Goal: Find specific page/section

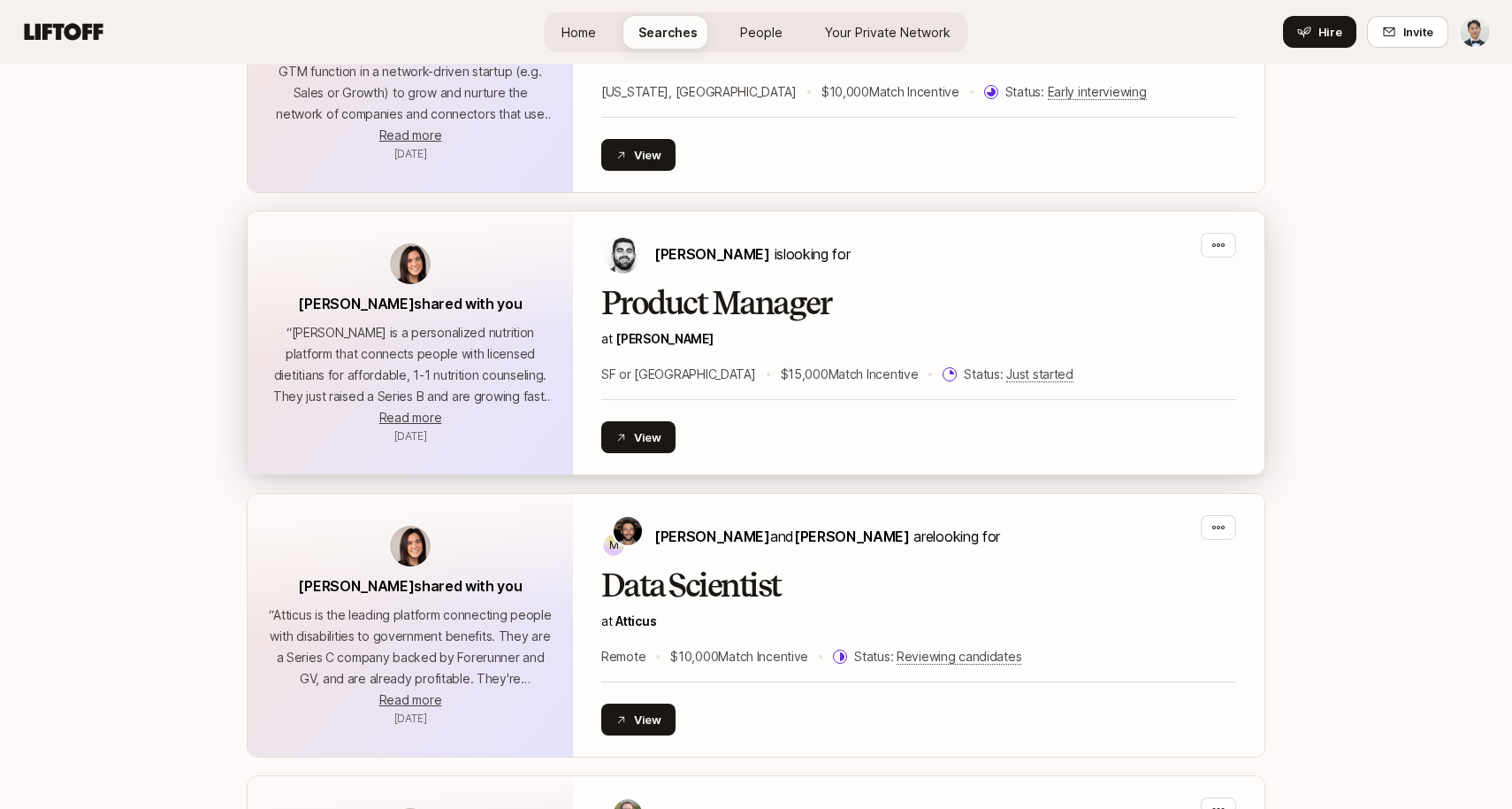
scroll to position [1127, 0]
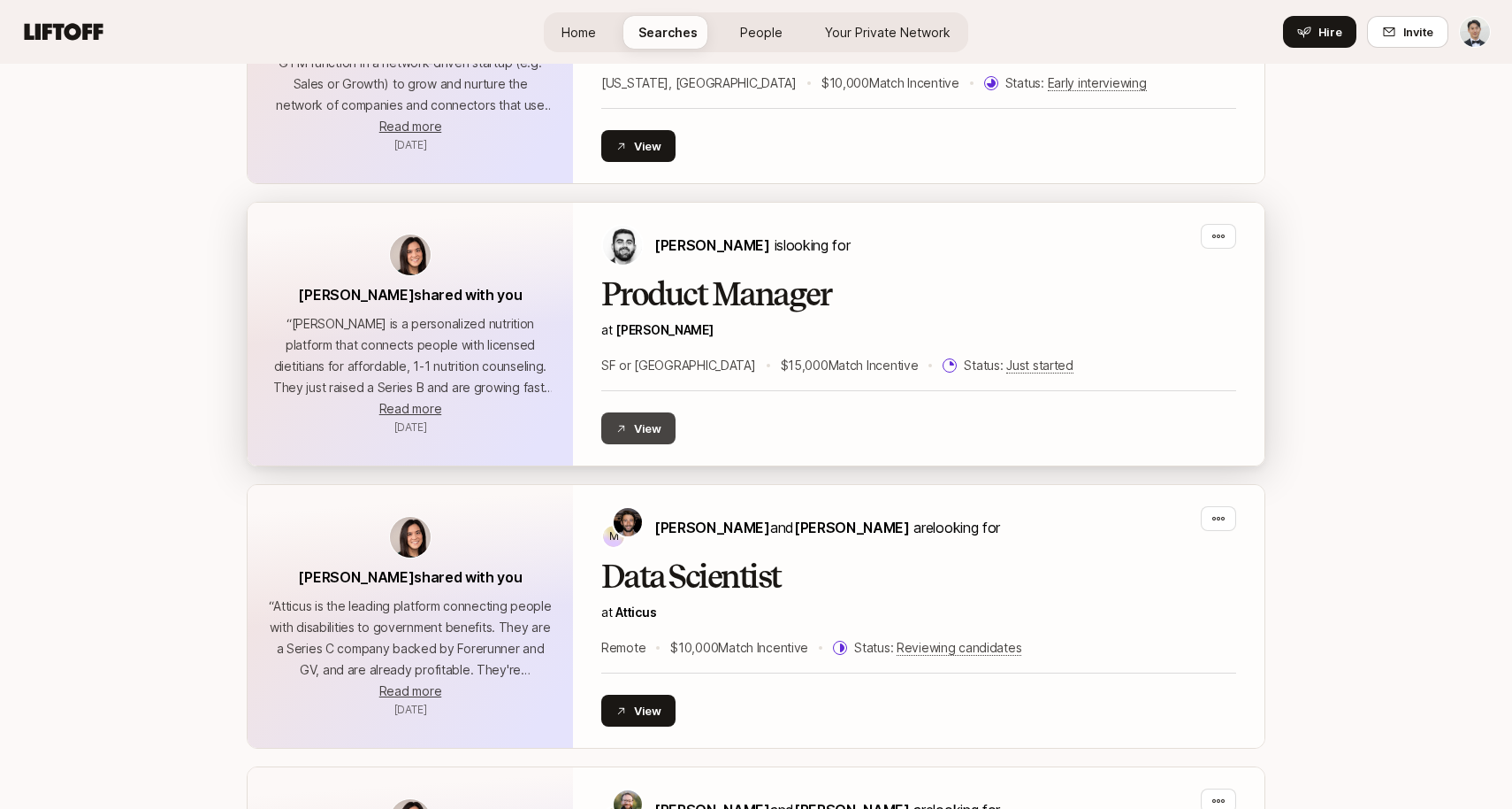
click at [668, 422] on button "View" at bounding box center [639, 428] width 75 height 32
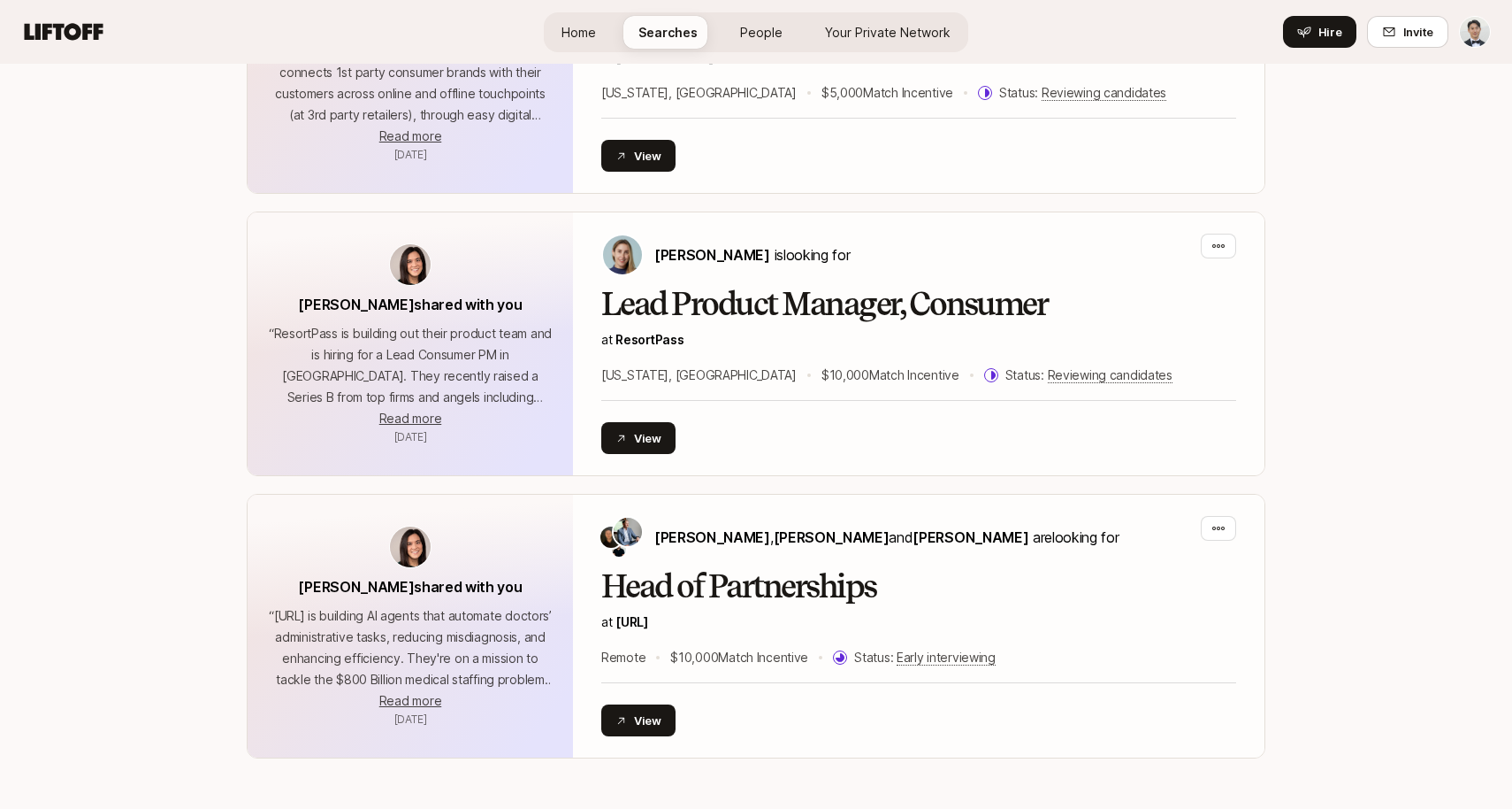
scroll to position [2279, 0]
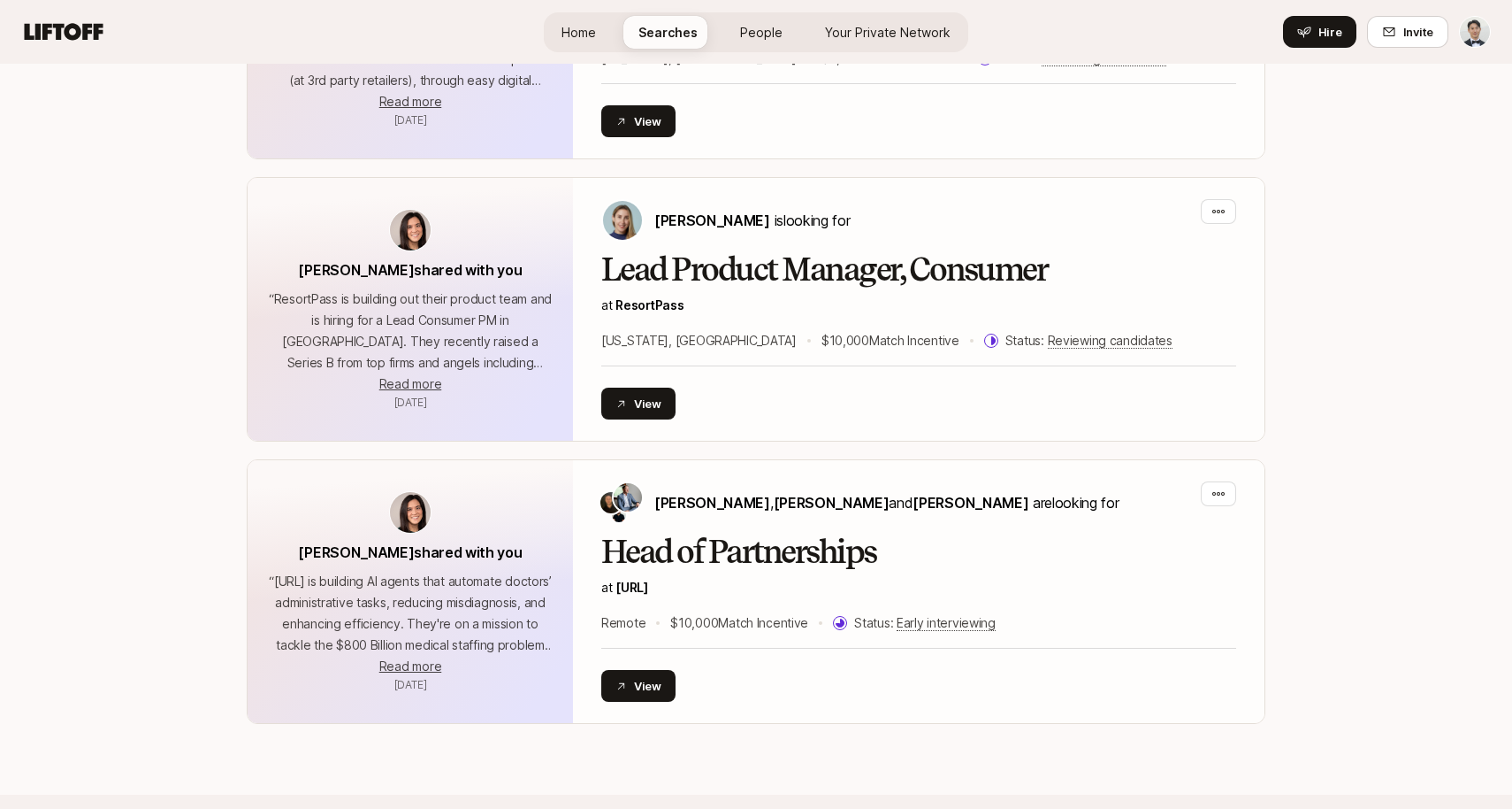
click at [567, 43] on link "Home" at bounding box center [578, 32] width 63 height 33
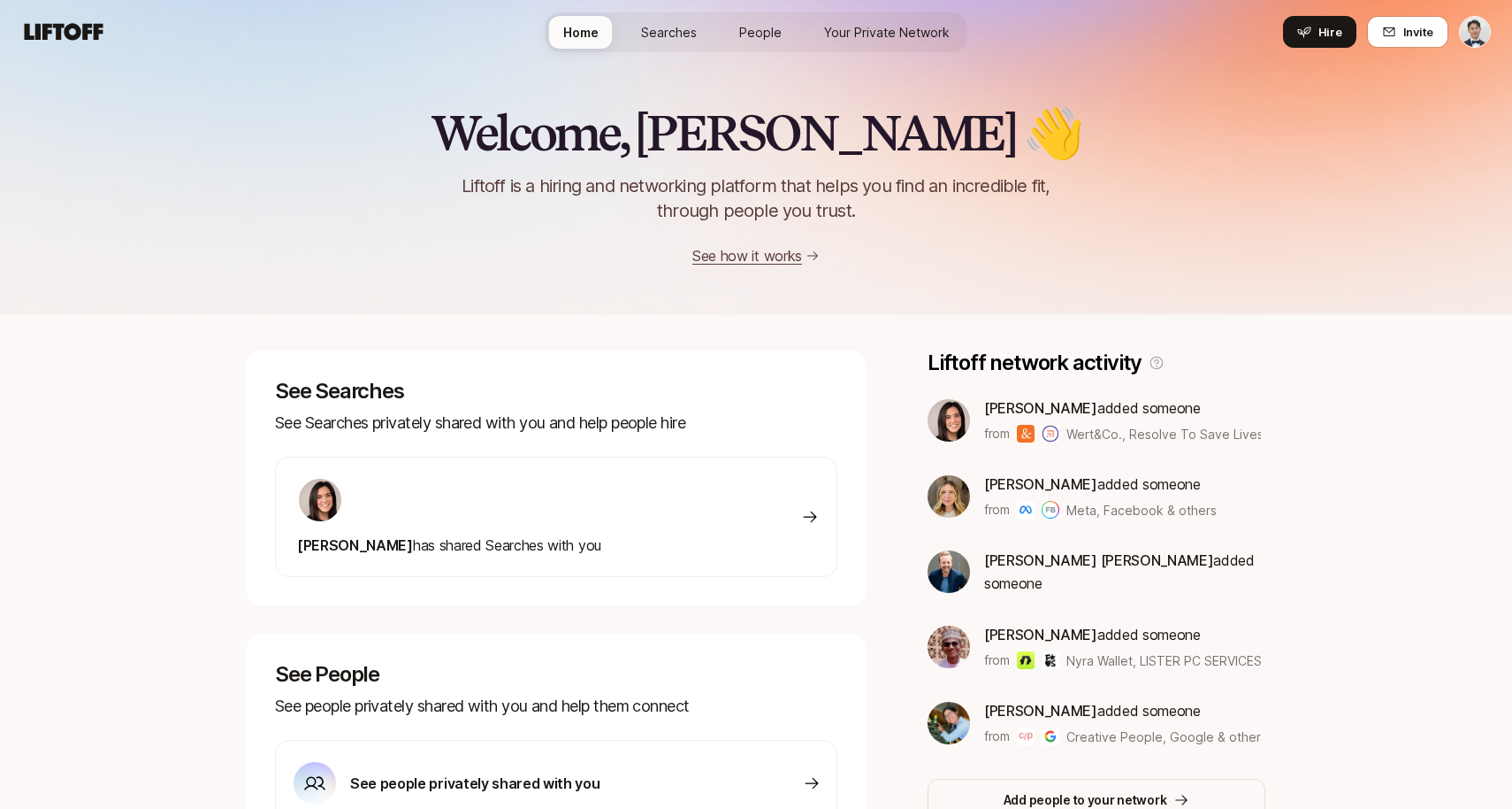
click at [757, 17] on link "People" at bounding box center [761, 32] width 71 height 33
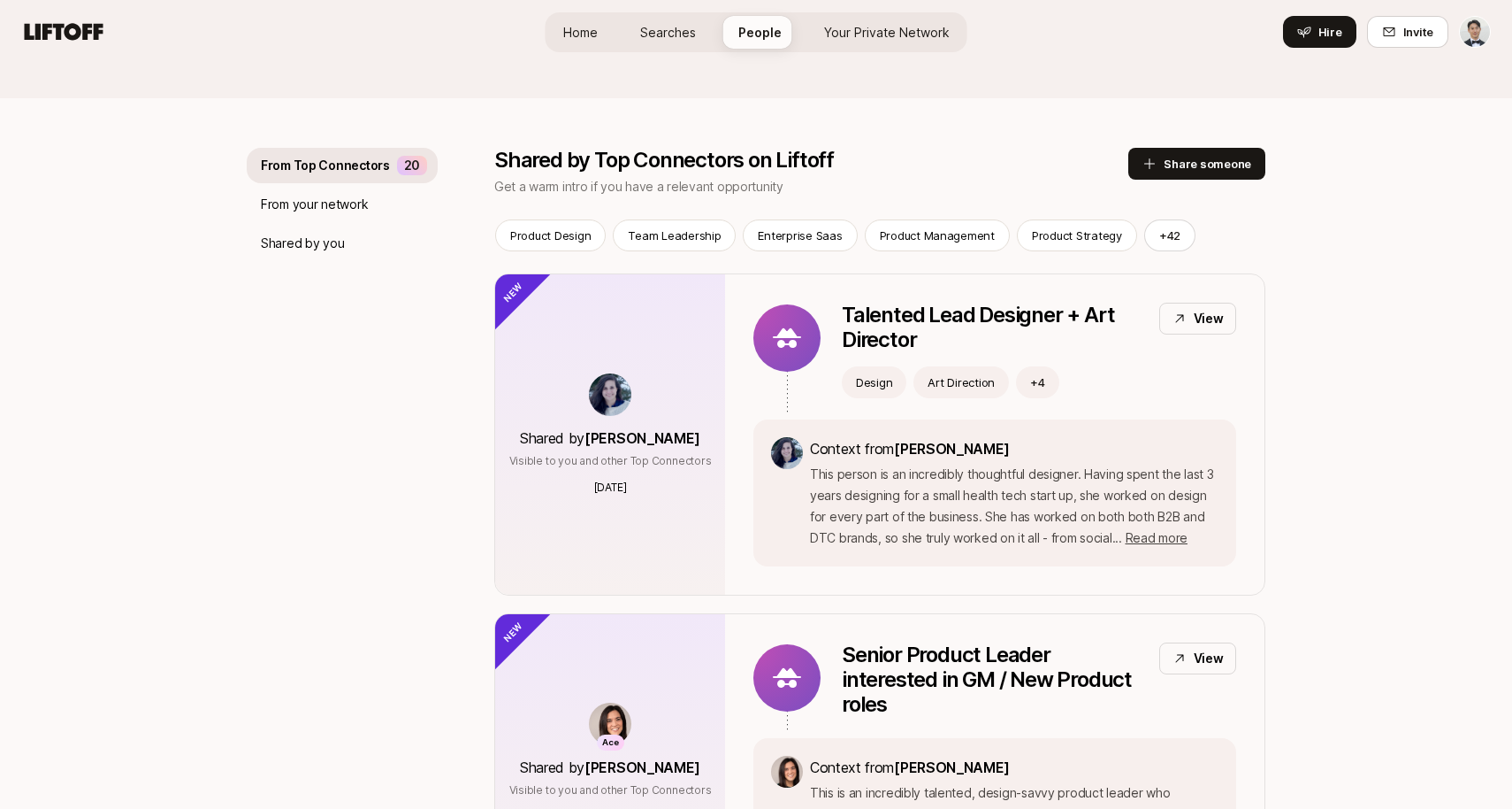
scroll to position [135, 0]
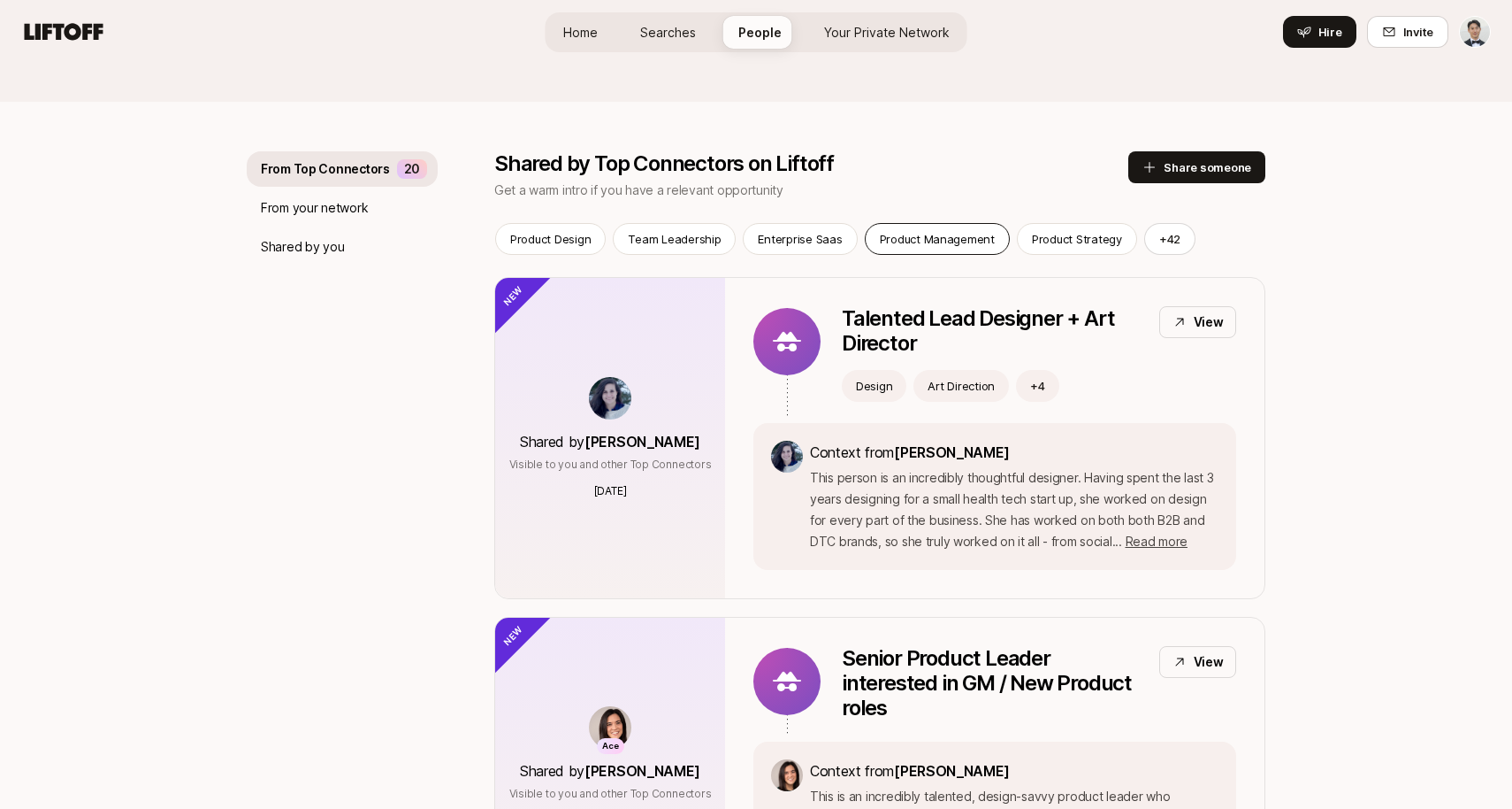
click at [885, 237] on p "Product Management" at bounding box center [937, 238] width 115 height 18
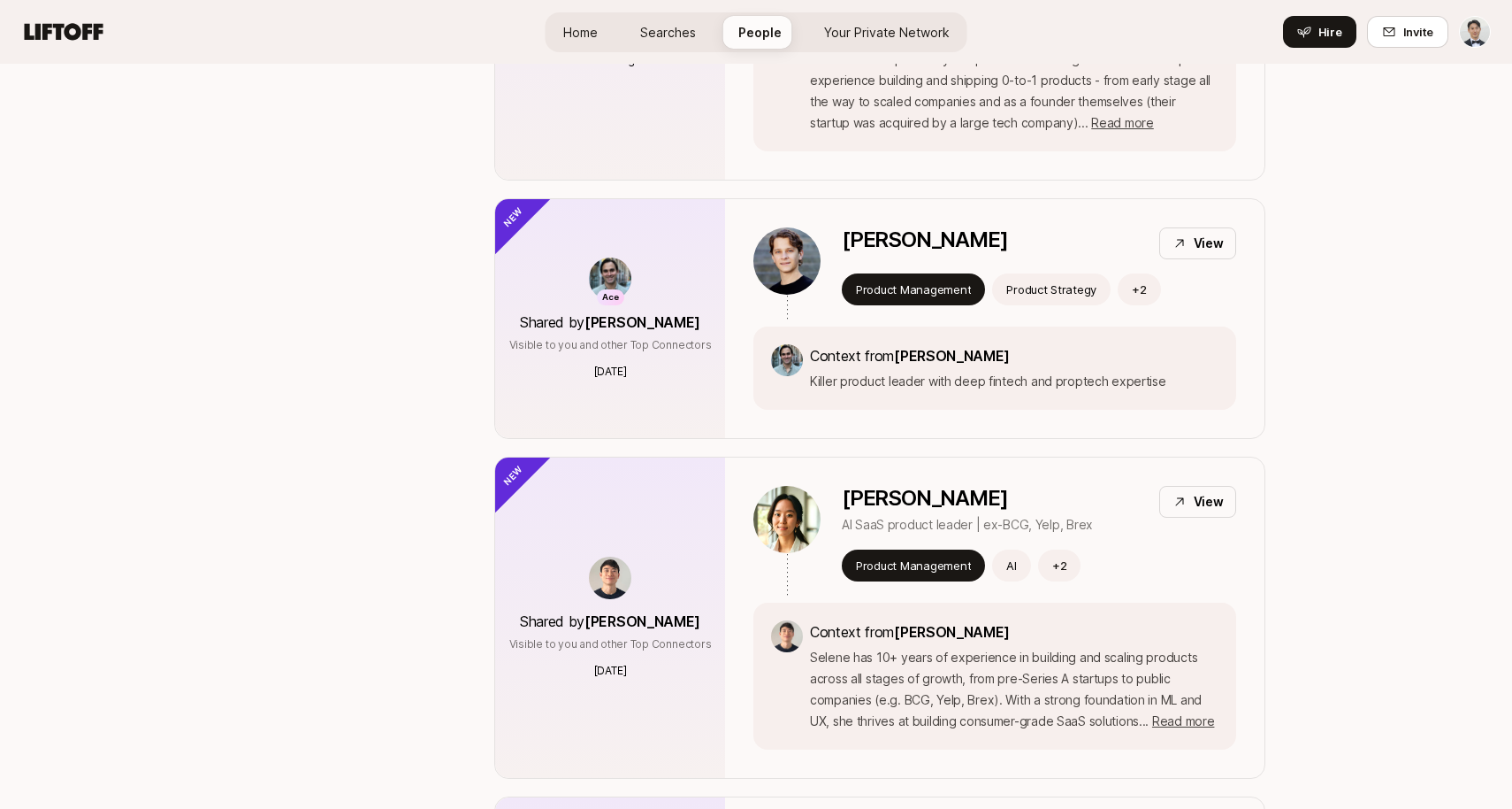
scroll to position [583, 0]
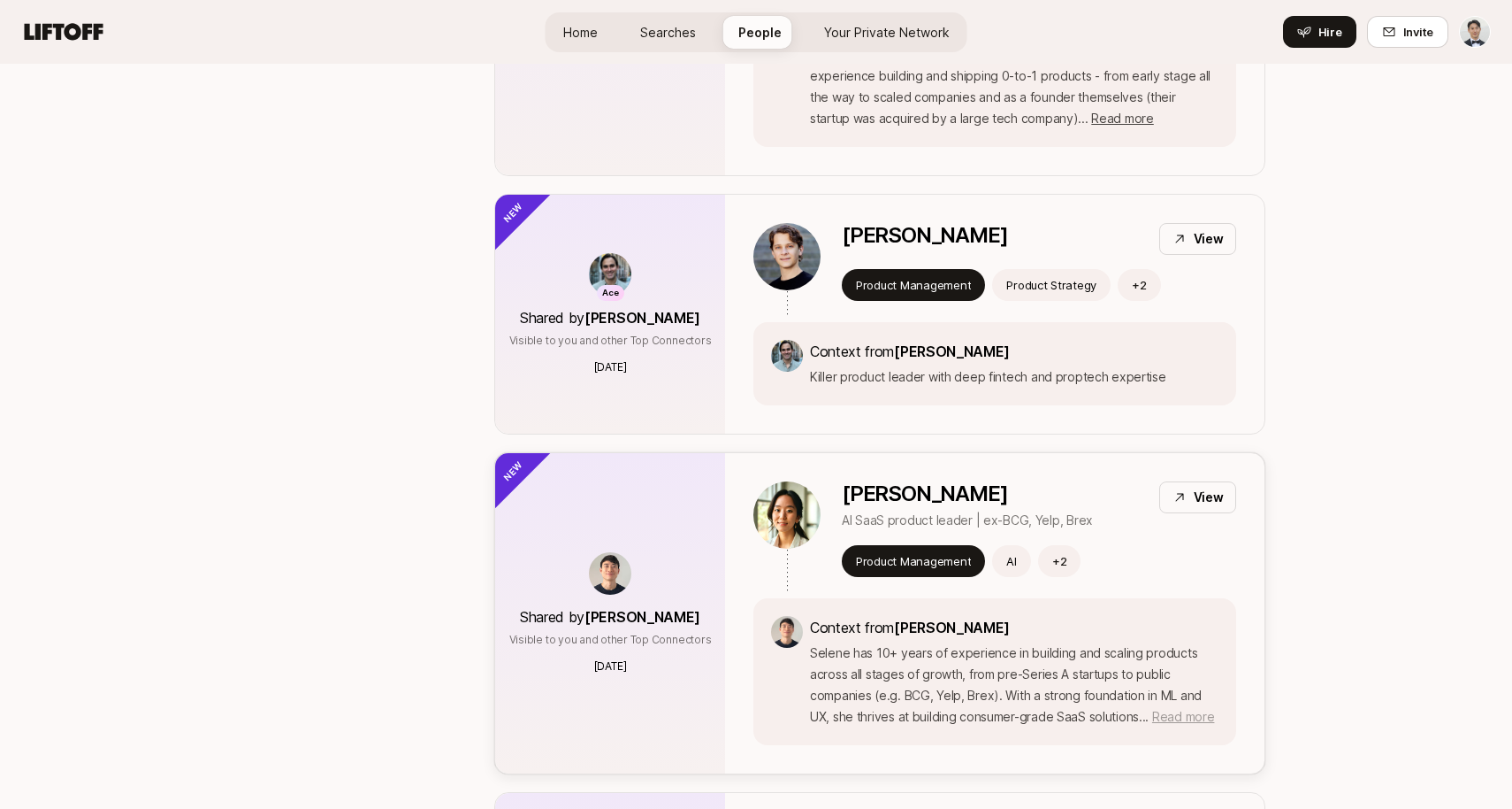
click at [1179, 717] on span "Read more" at bounding box center [1183, 717] width 62 height 15
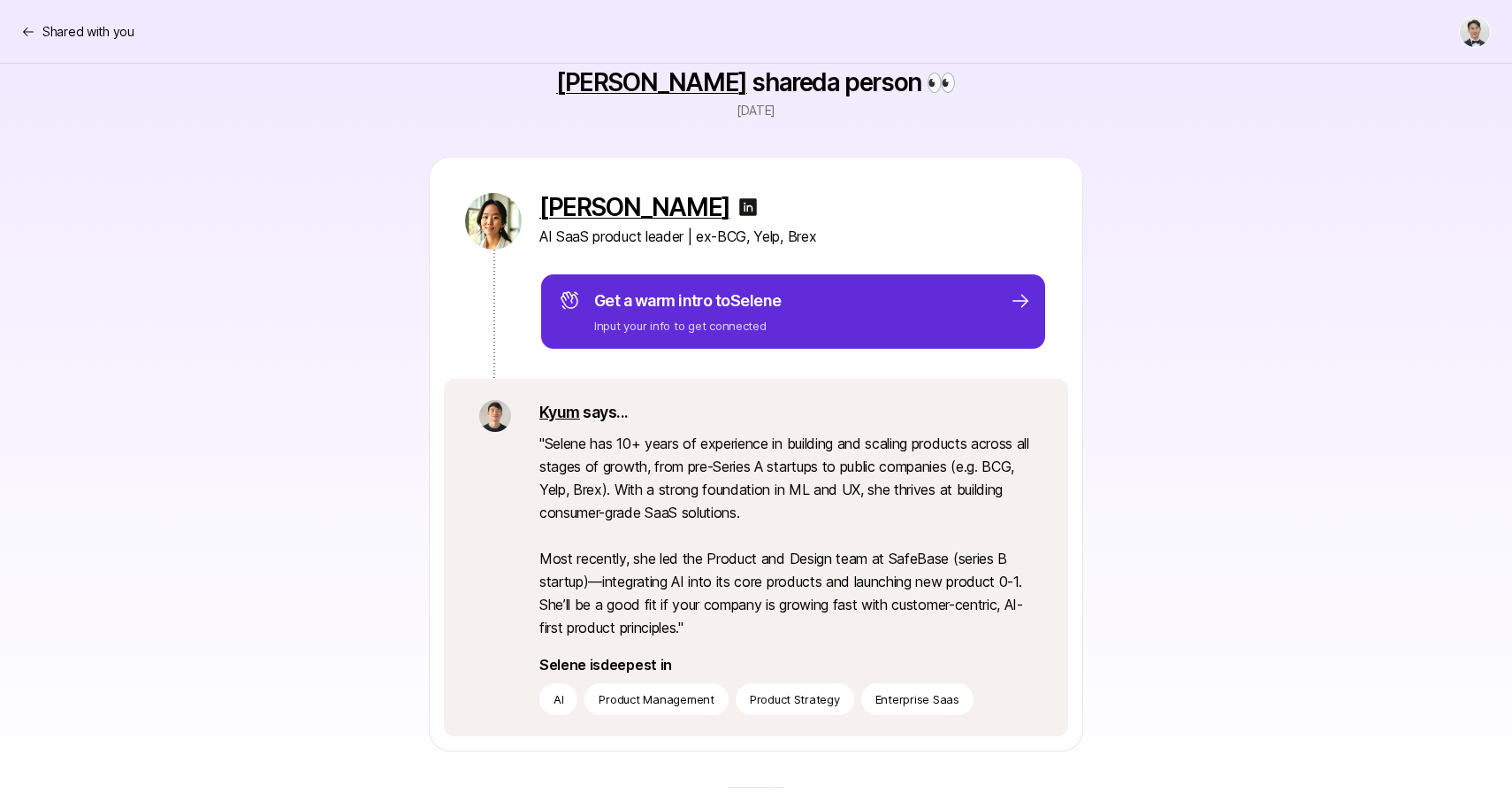
scroll to position [160, 0]
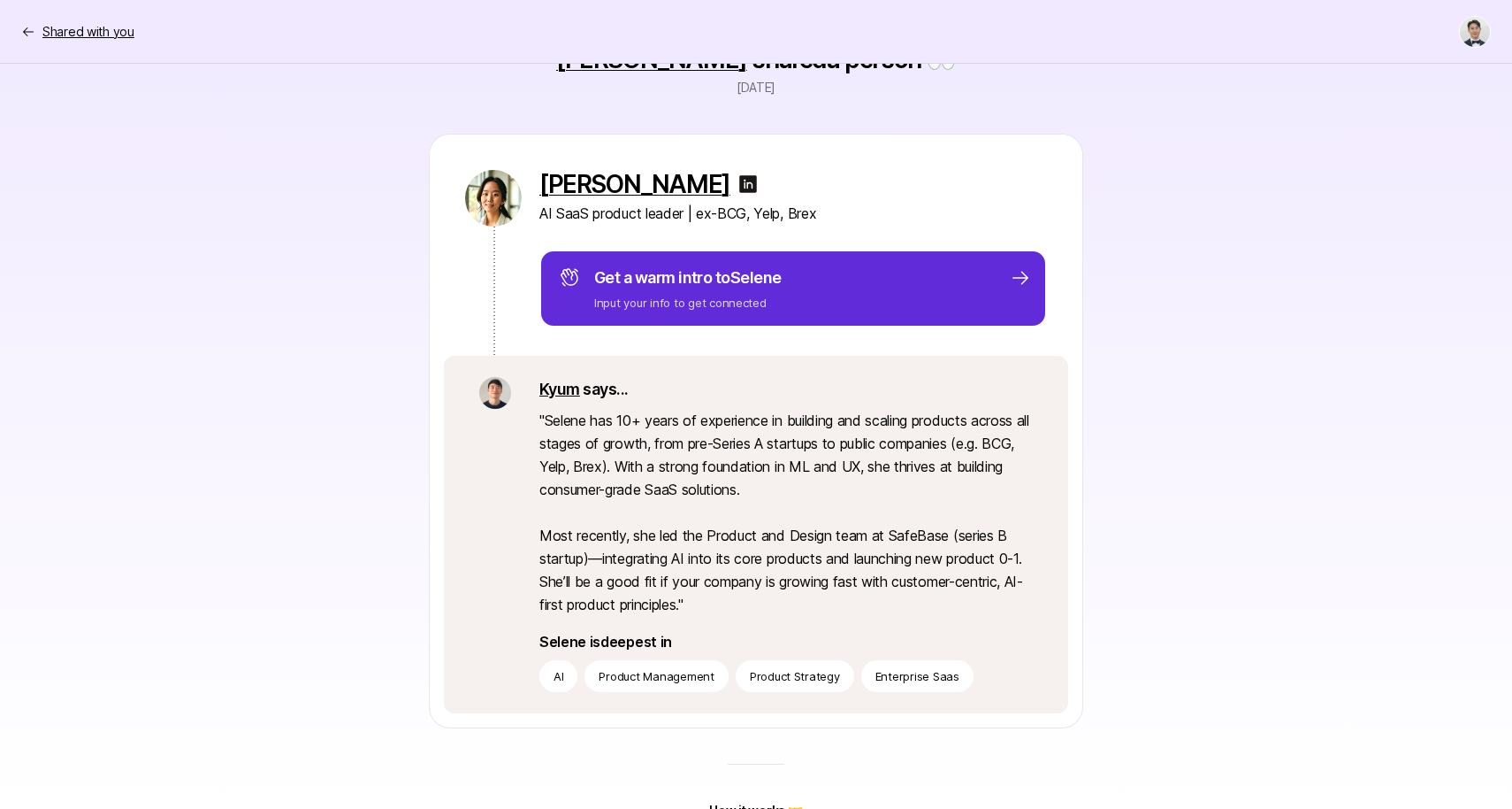
click at [42, 30] on p "Shared with you" at bounding box center [88, 32] width 92 height 21
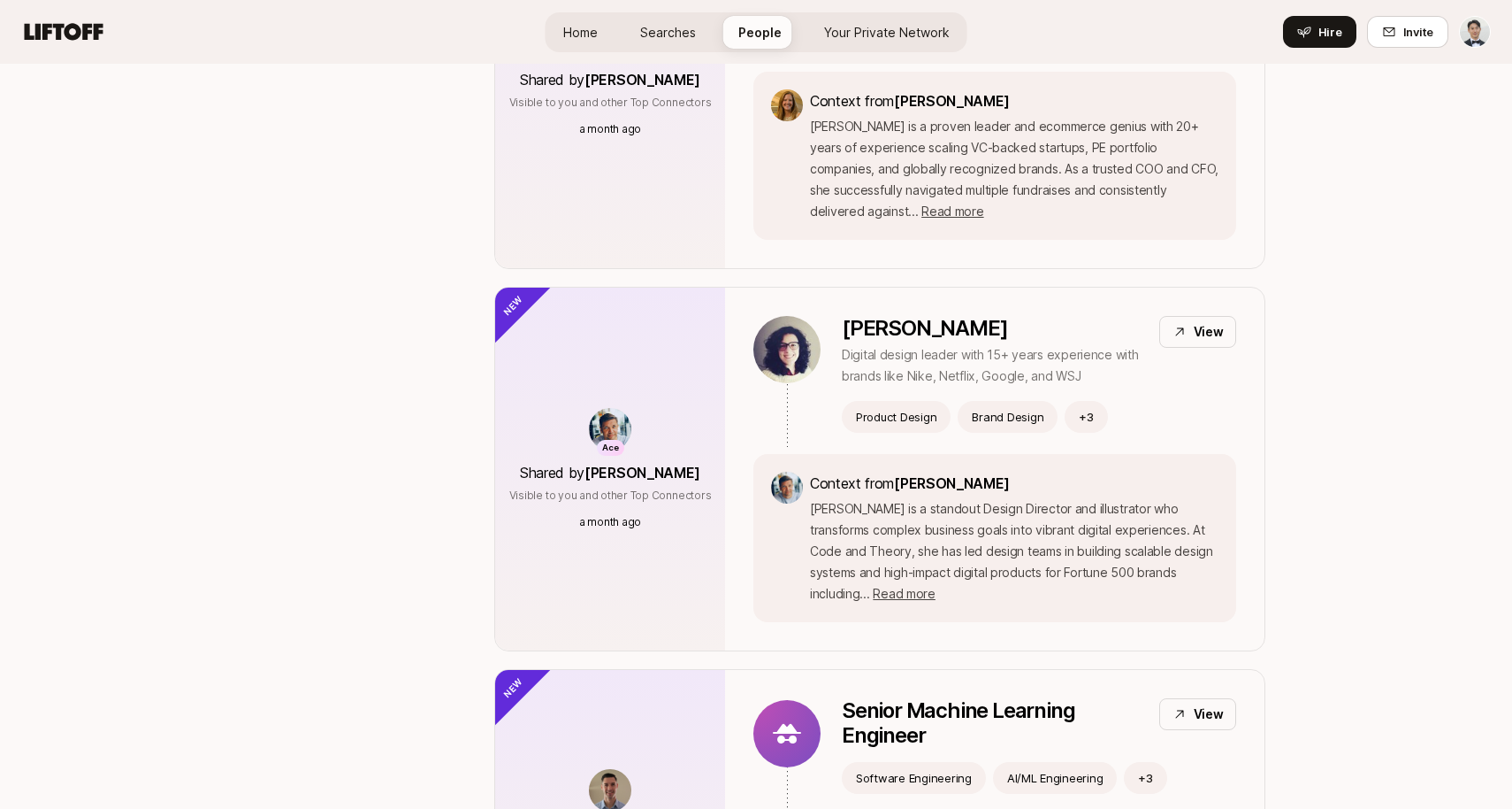
scroll to position [2016, 0]
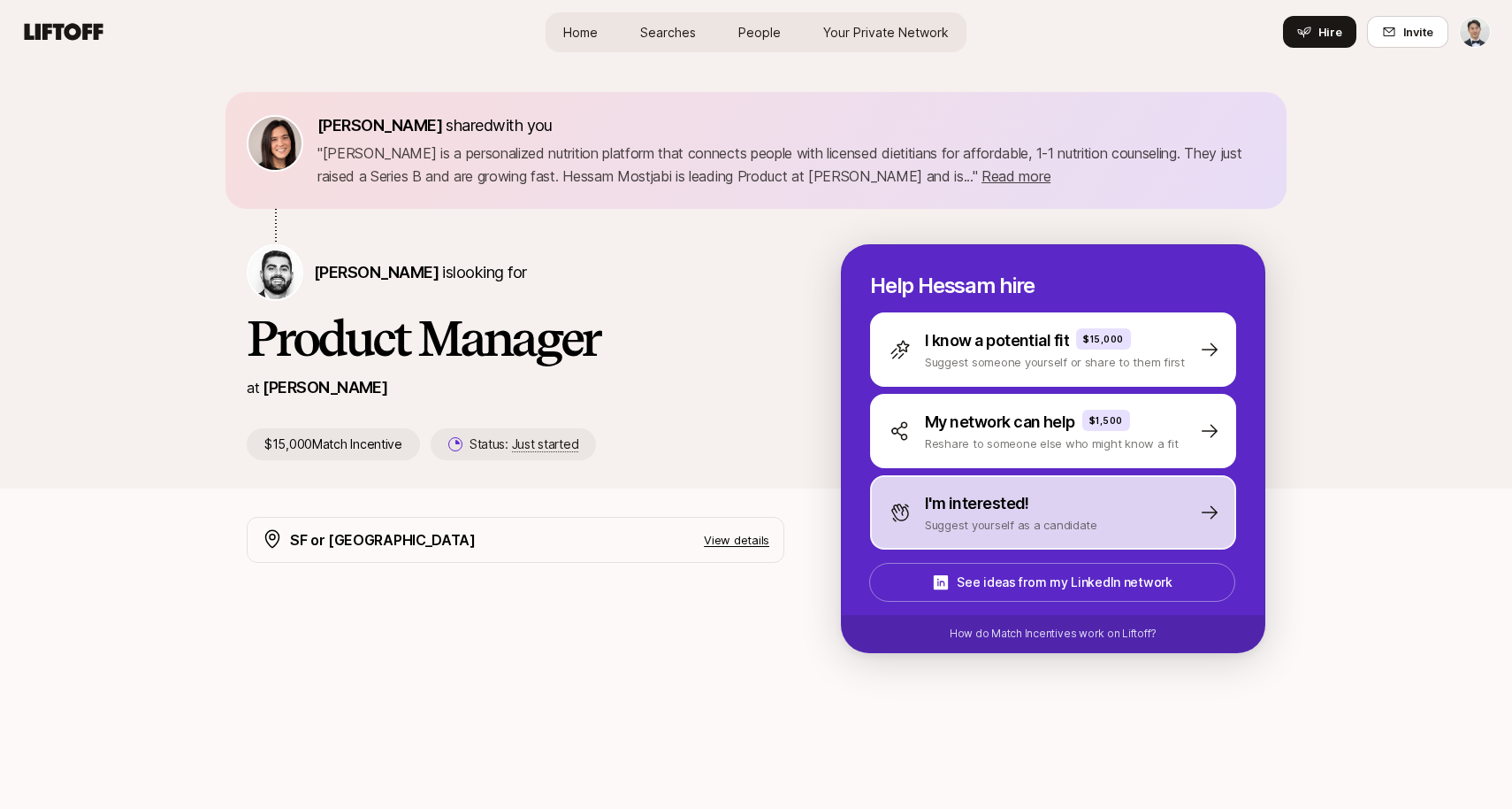
click at [1027, 522] on p "Suggest yourself as a candidate" at bounding box center [1011, 524] width 173 height 18
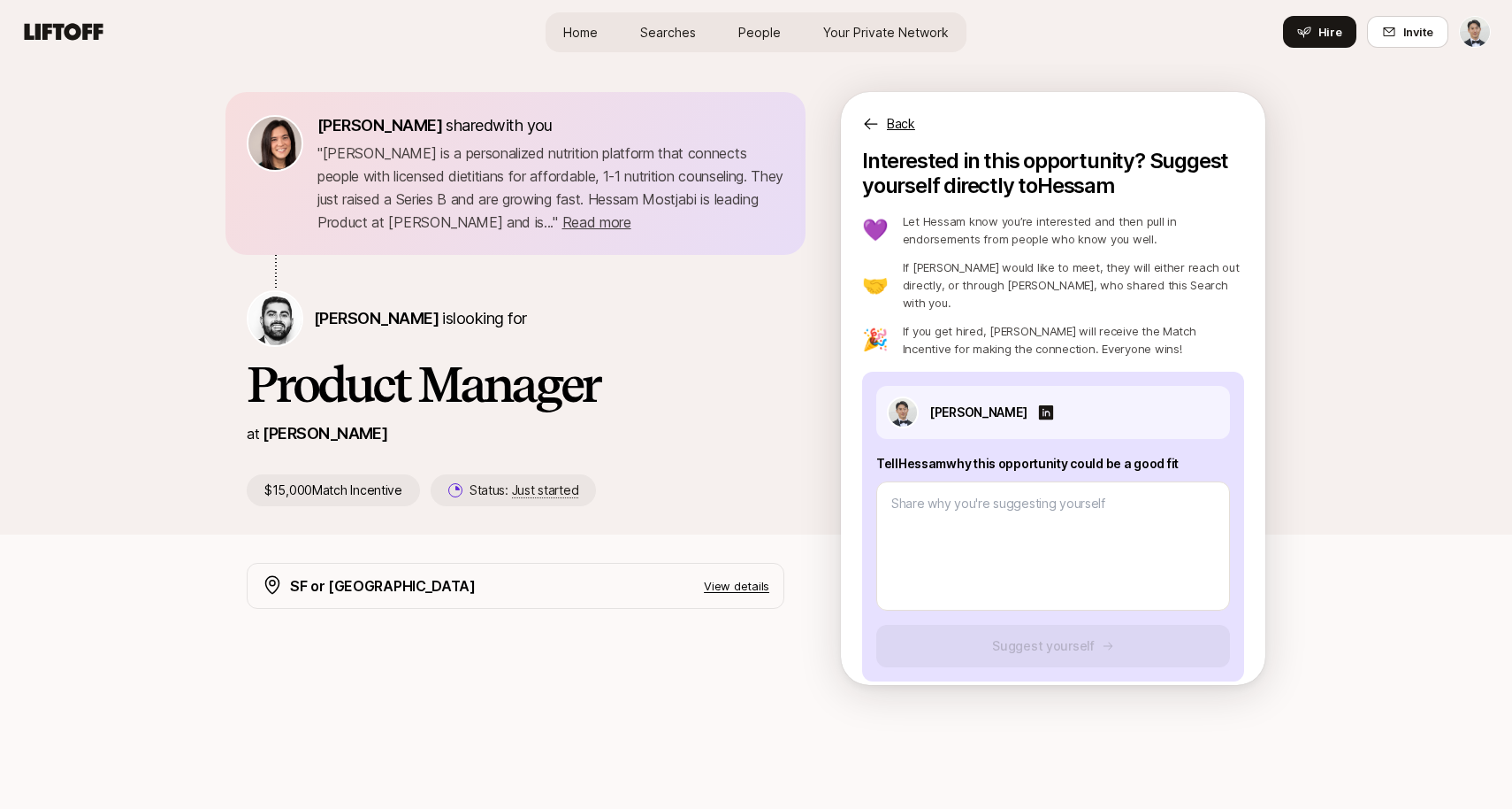
click at [910, 114] on p "Back" at bounding box center [901, 123] width 28 height 21
